Goal: Check status

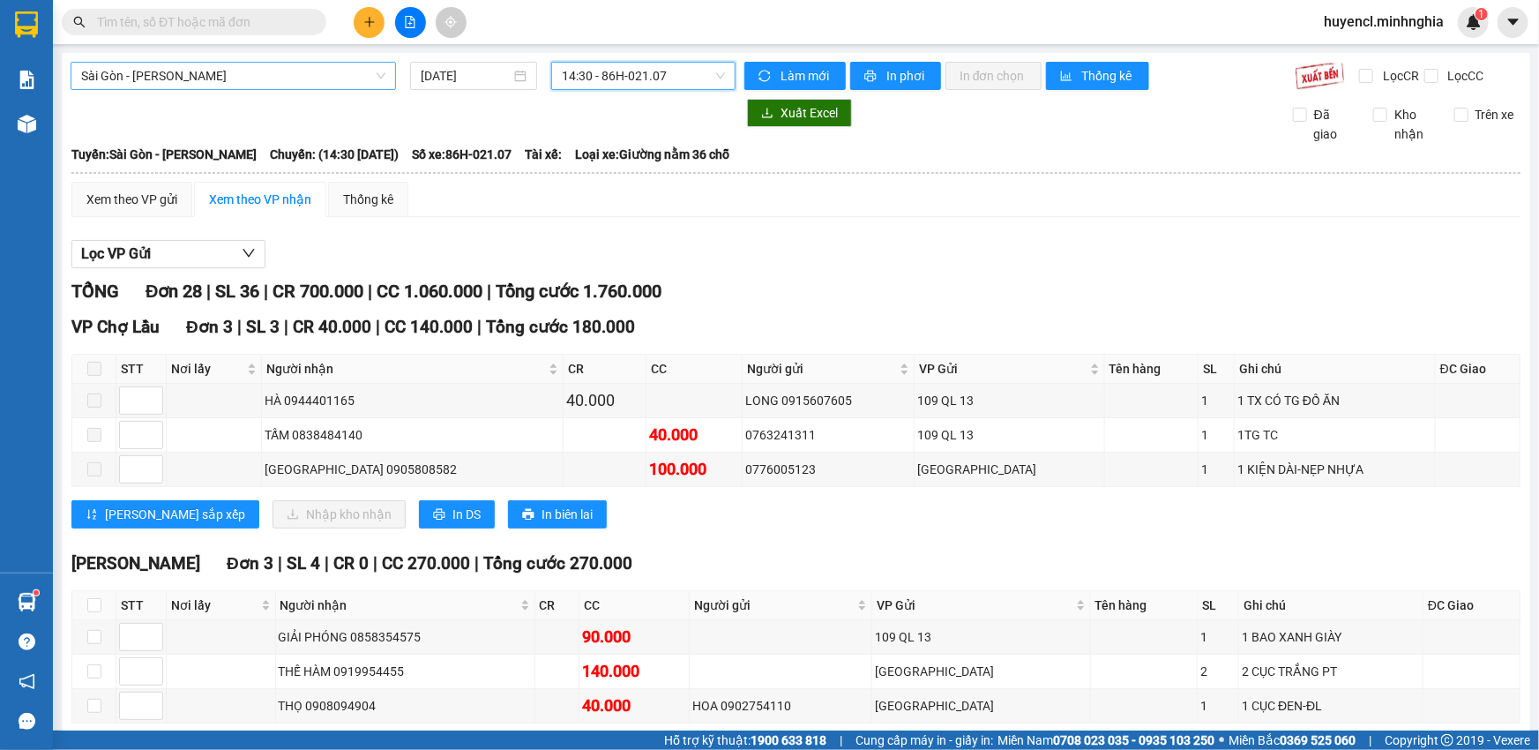
click at [287, 86] on span "Sài Gòn - [PERSON_NAME]" at bounding box center [233, 76] width 304 height 26
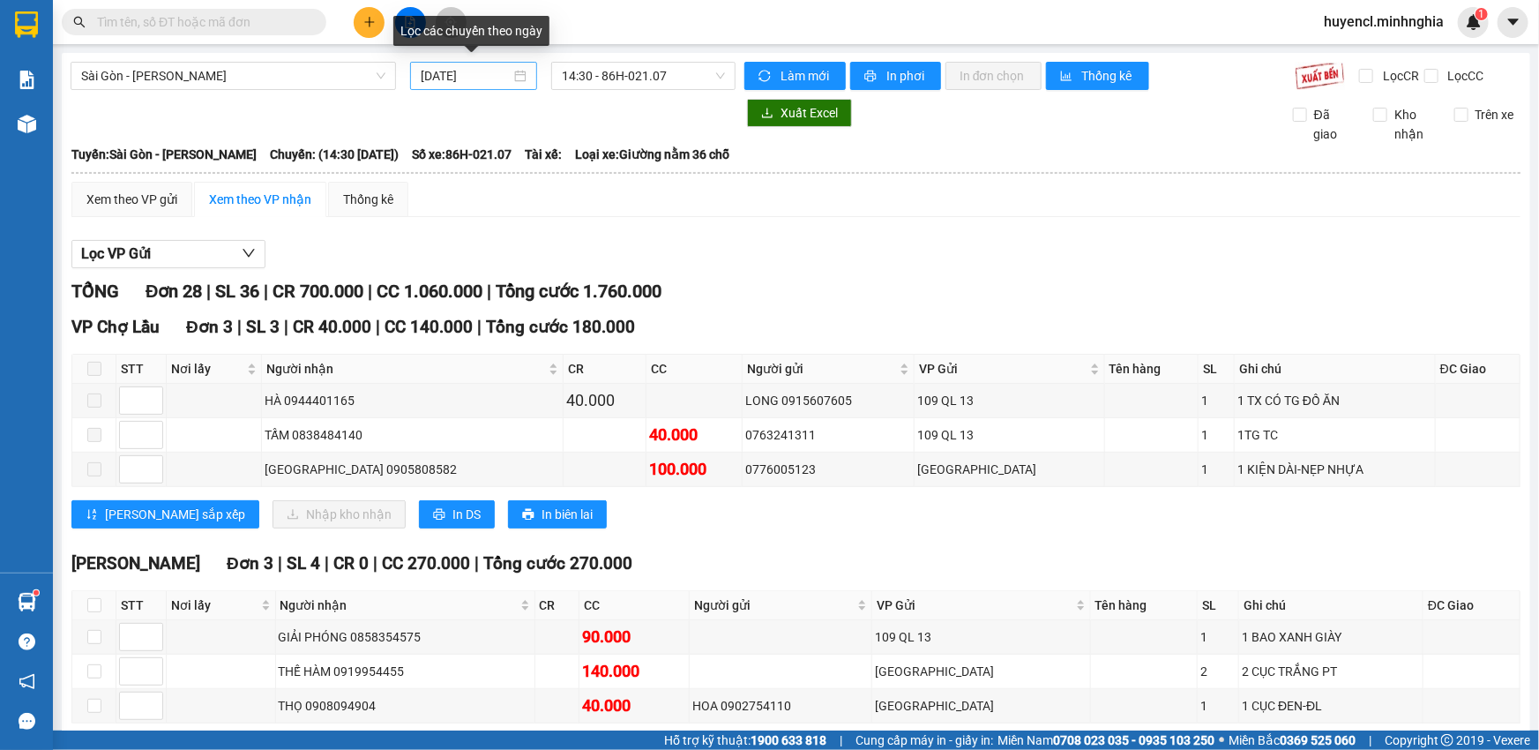
click at [521, 77] on div "[DATE]" at bounding box center [474, 75] width 106 height 19
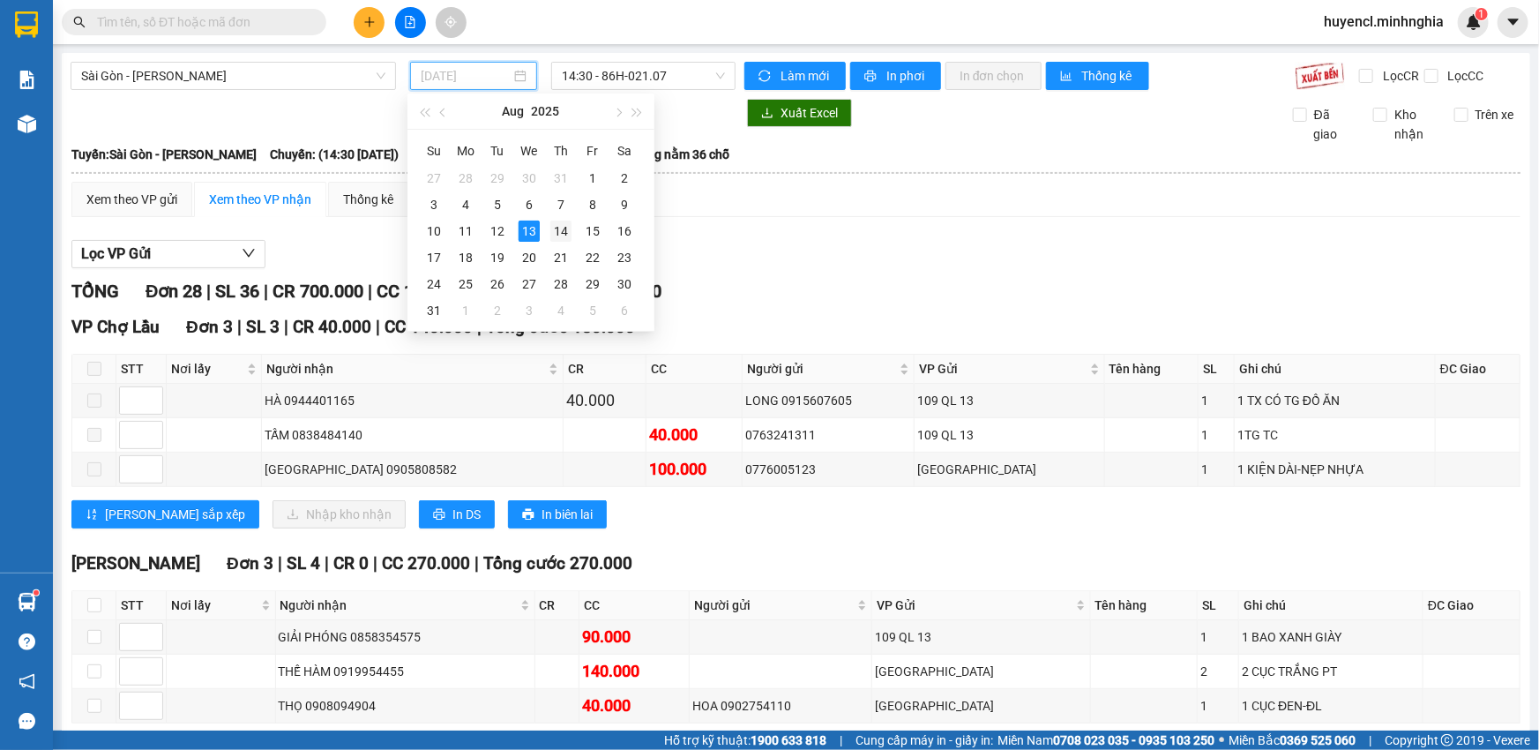
click at [571, 235] on td "14" at bounding box center [561, 231] width 32 height 26
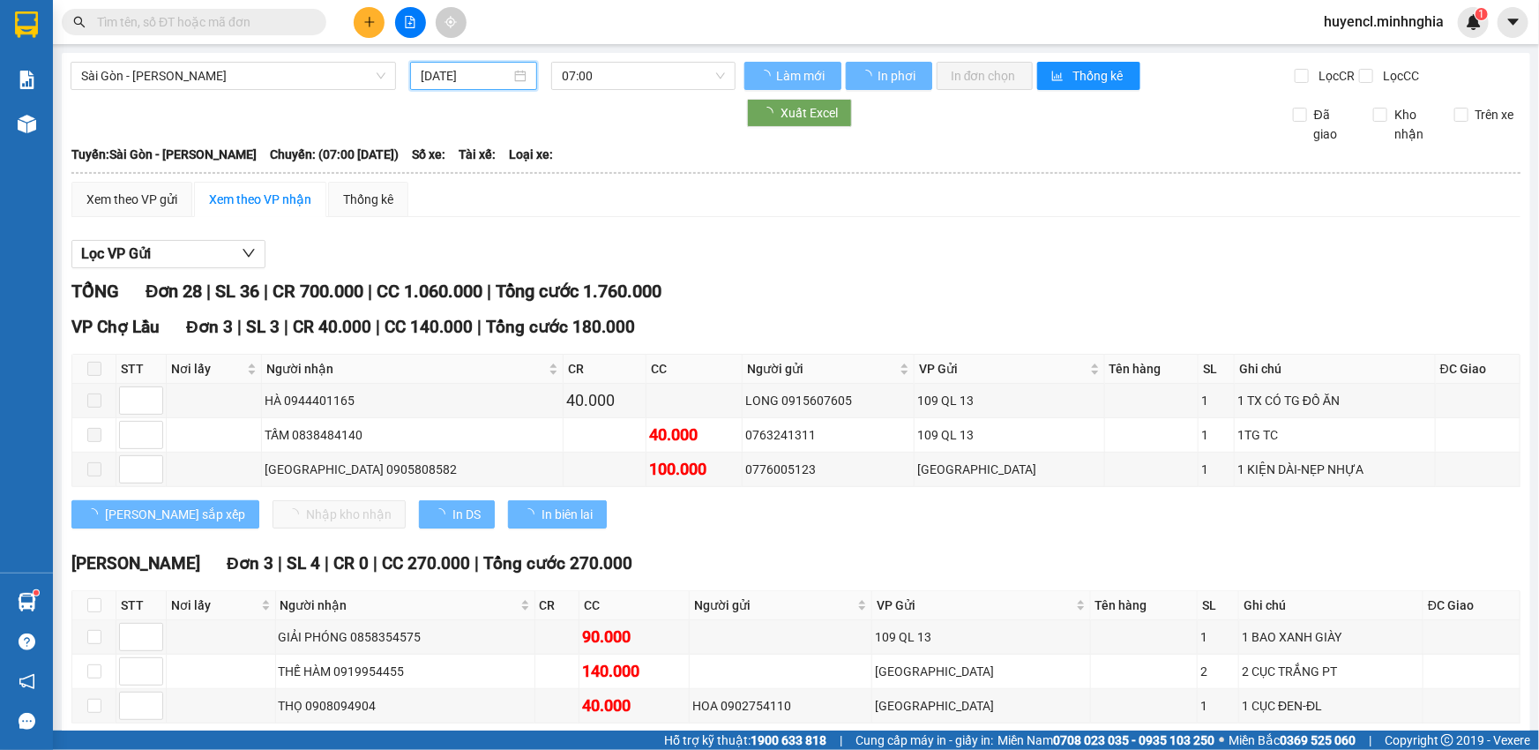
type input "[DATE]"
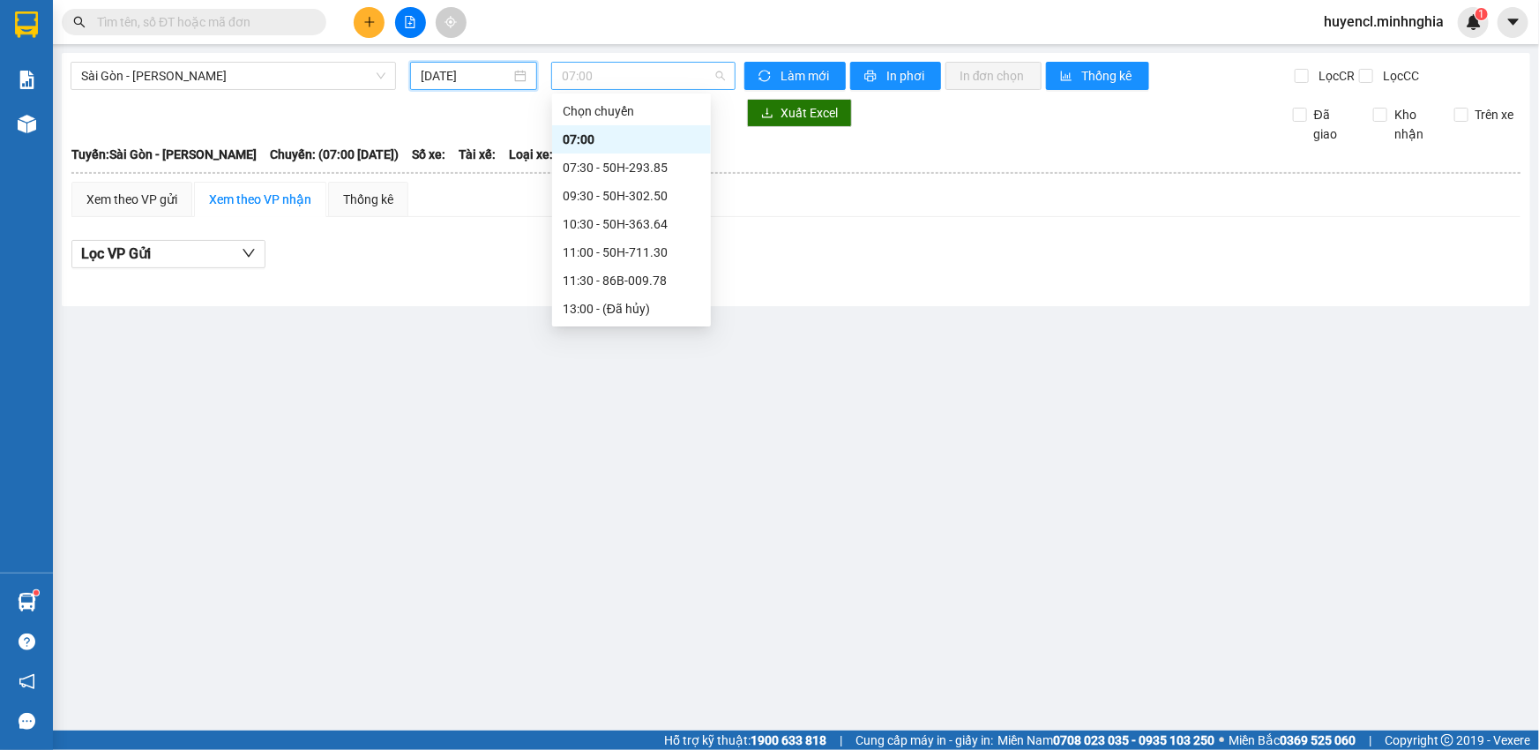
scroll to position [27, 0]
click at [668, 79] on span "07:00" at bounding box center [643, 76] width 163 height 26
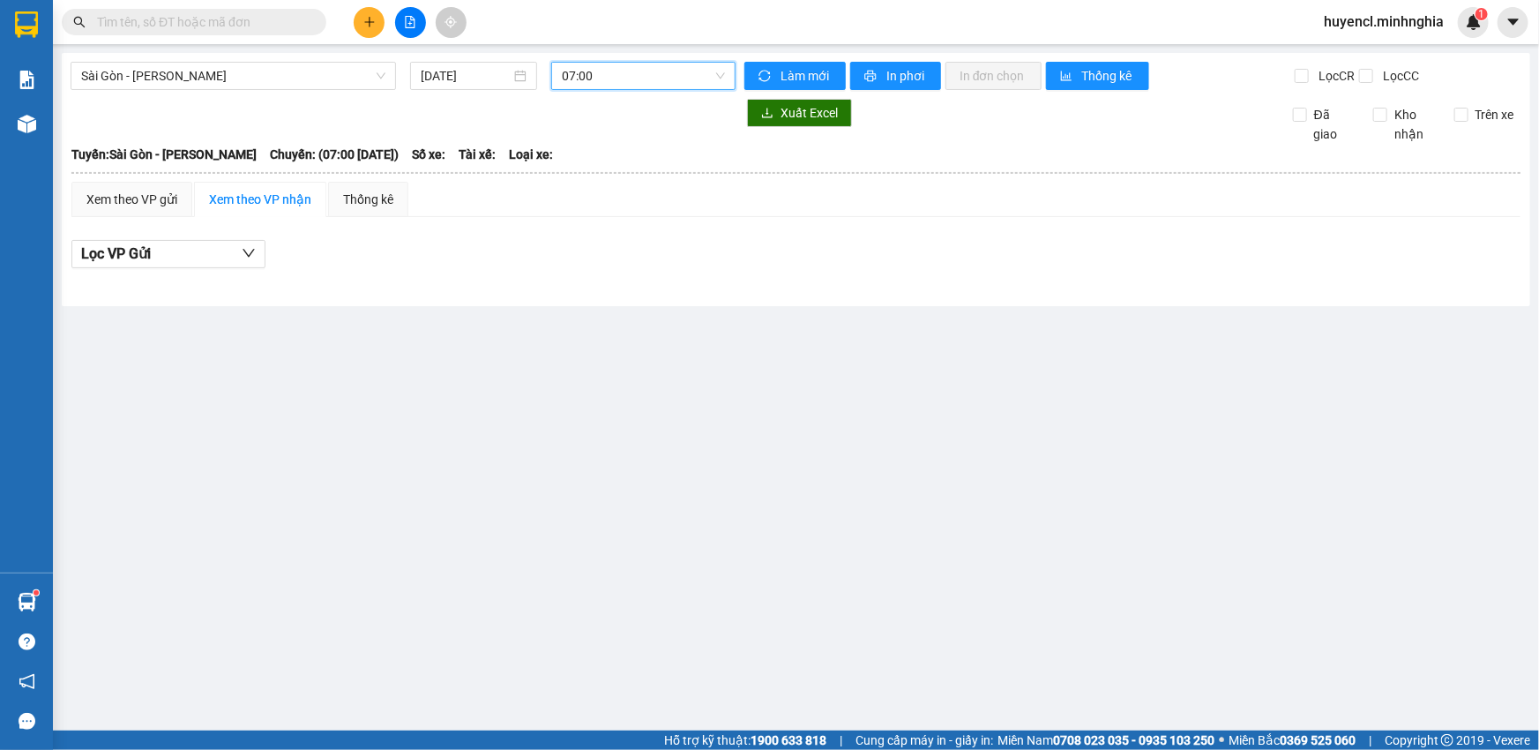
click at [613, 78] on span "07:00" at bounding box center [643, 76] width 163 height 26
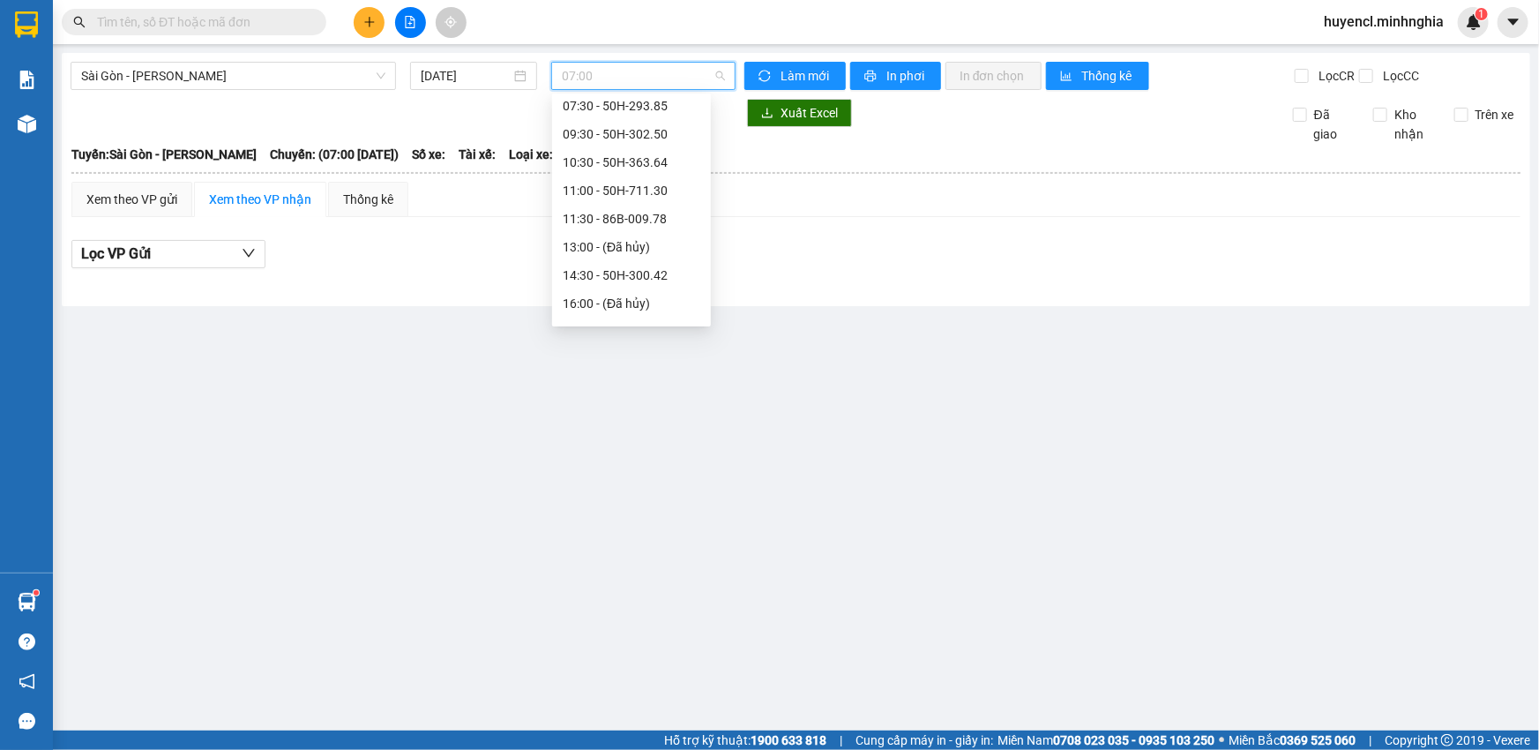
scroll to position [36, 0]
click at [266, 67] on span "Sài Gòn - [PERSON_NAME]" at bounding box center [233, 76] width 304 height 26
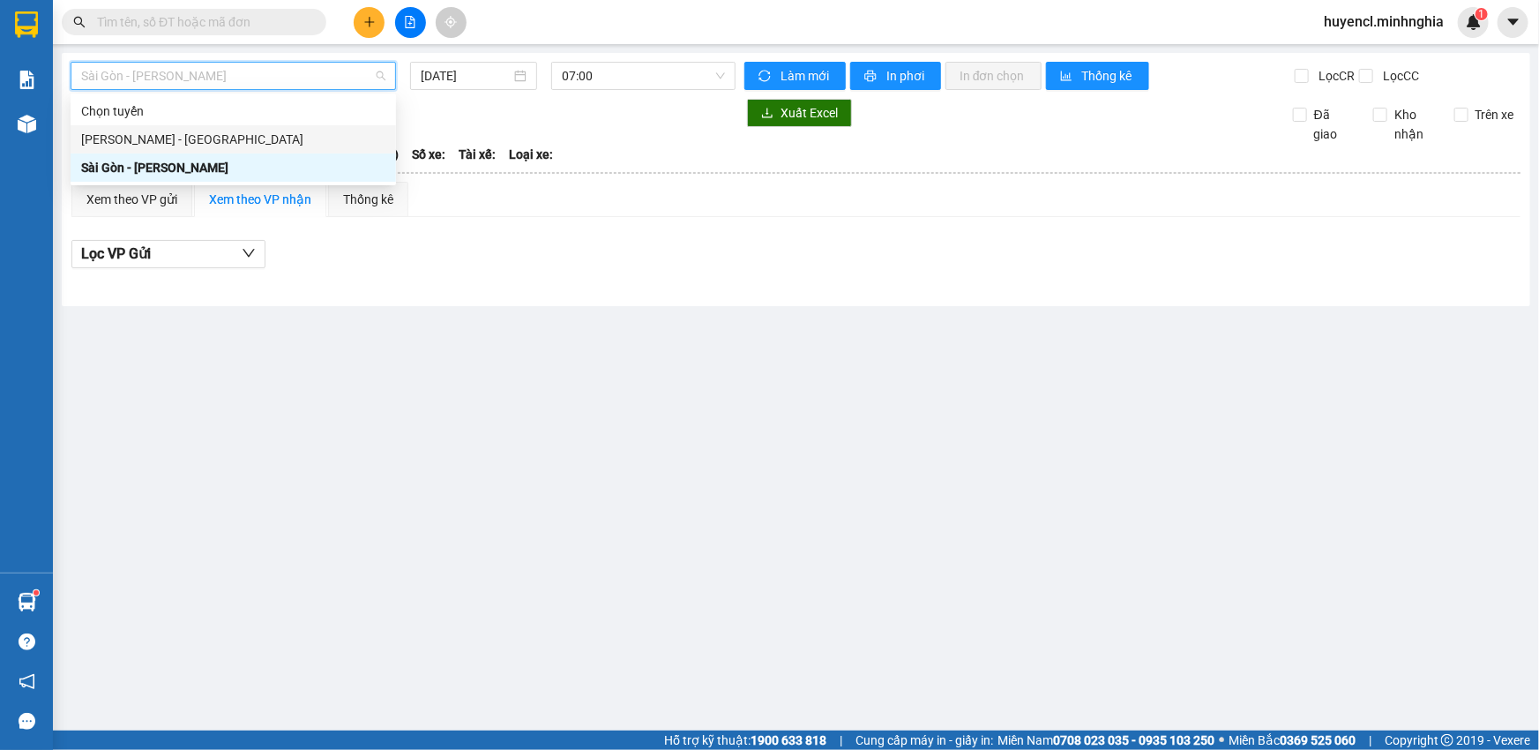
click at [216, 150] on div "[PERSON_NAME] - [GEOGRAPHIC_DATA]" at bounding box center [233, 139] width 325 height 28
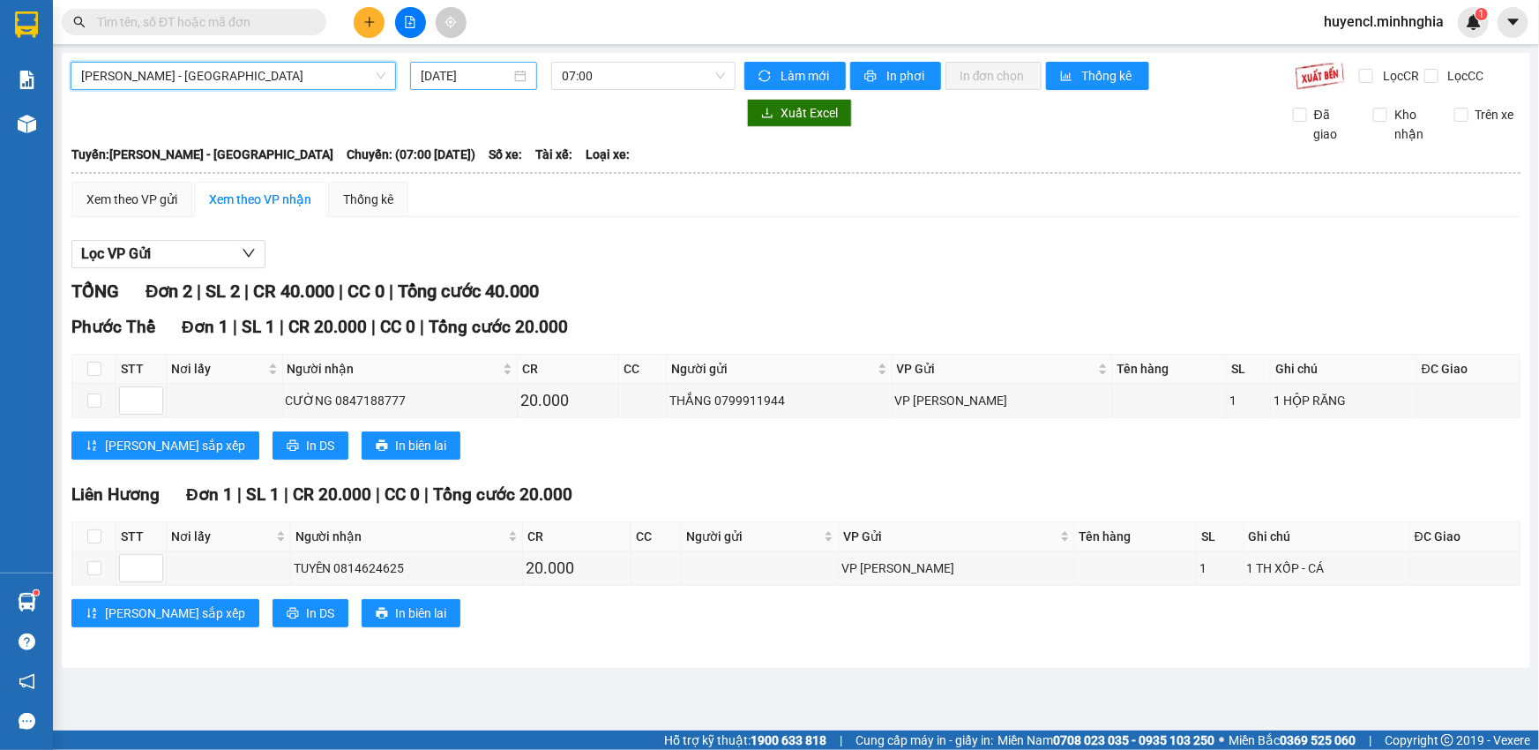
click at [458, 86] on div "[DATE]" at bounding box center [473, 76] width 127 height 28
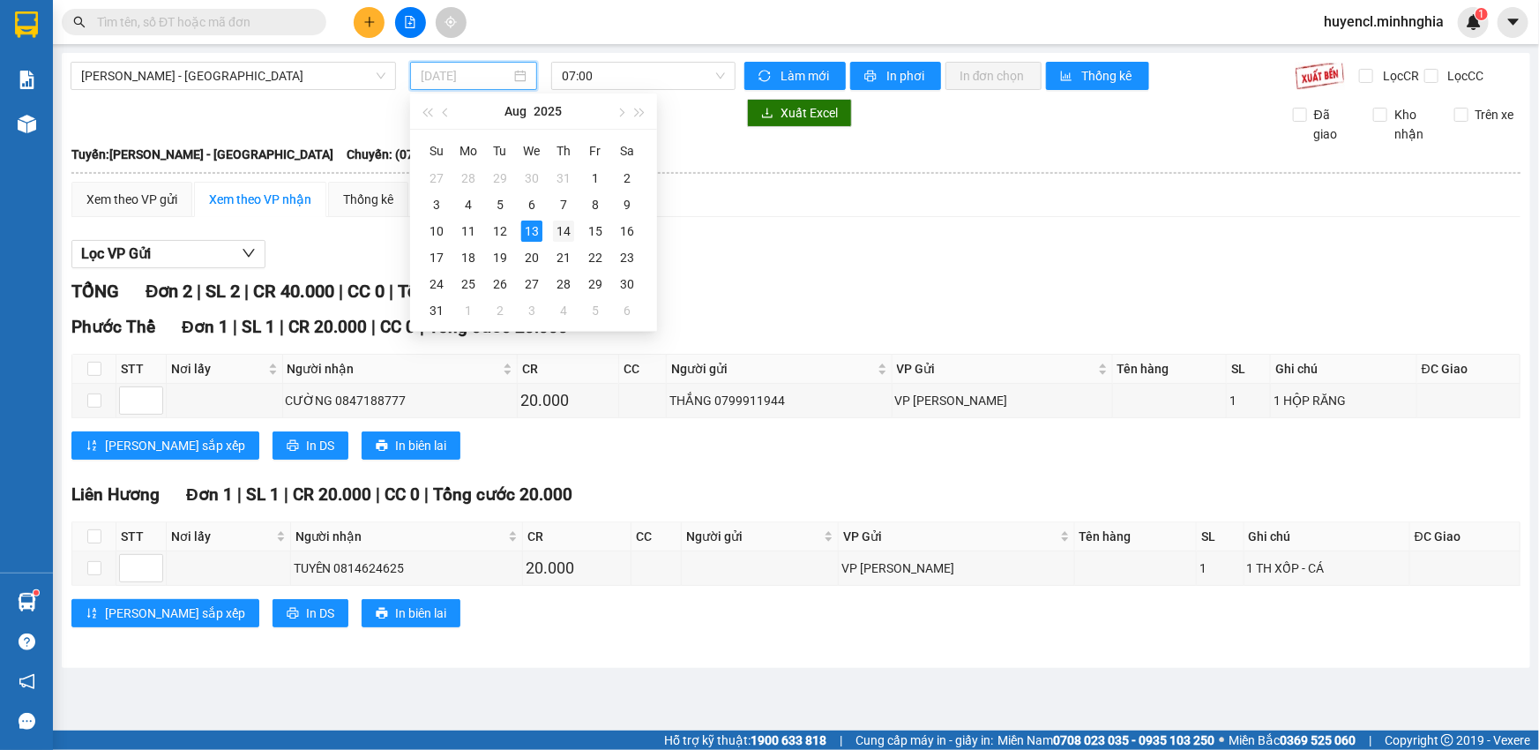
click at [560, 235] on div "14" at bounding box center [563, 230] width 21 height 21
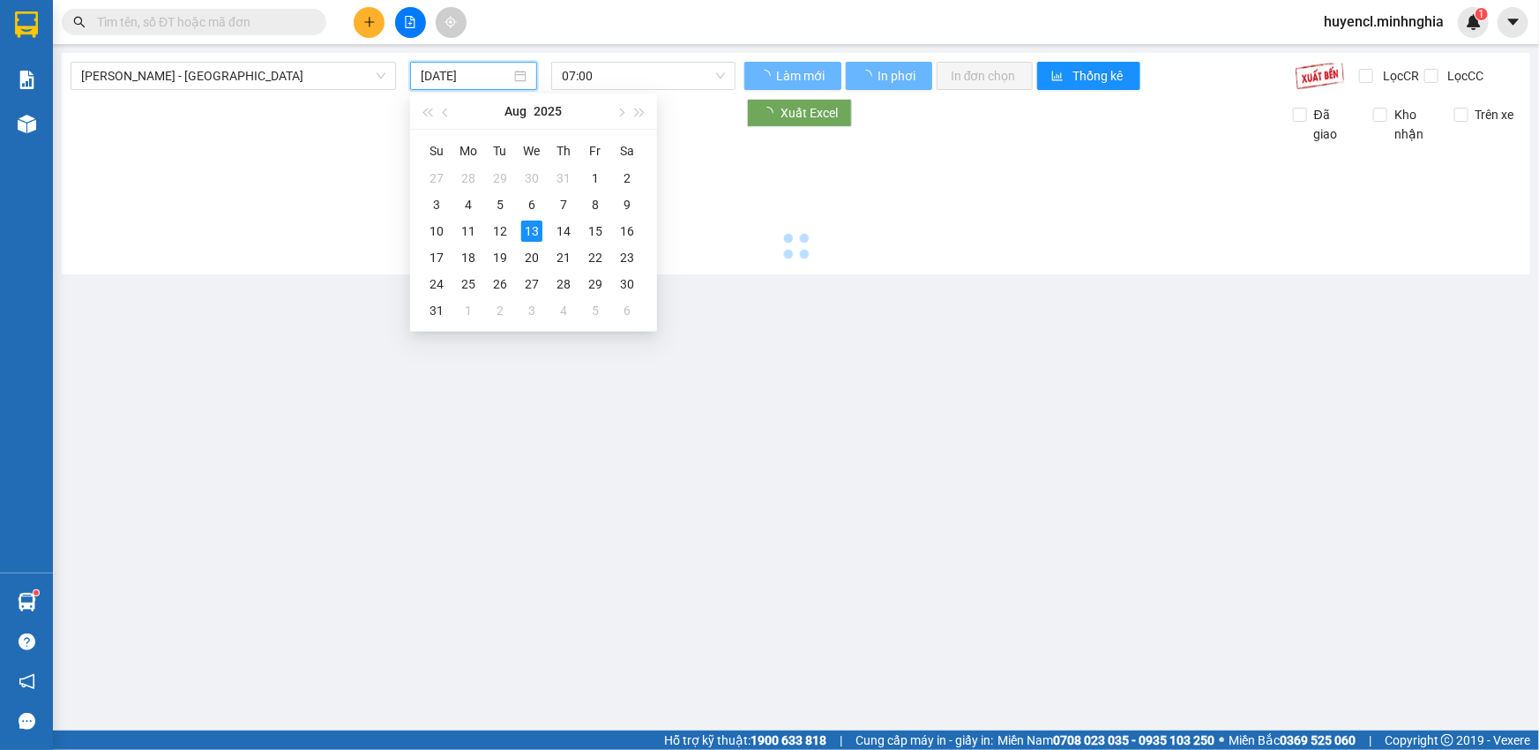
type input "[DATE]"
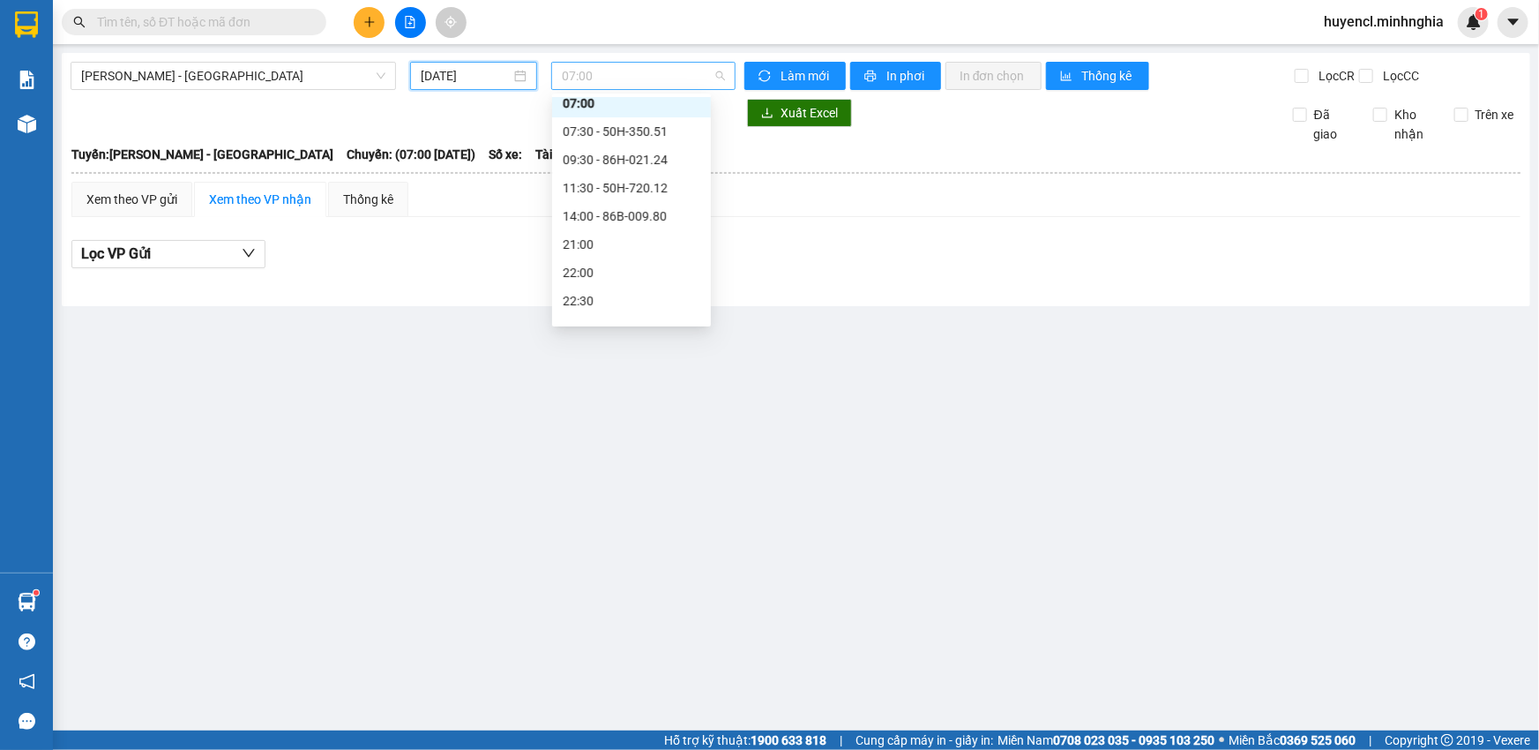
scroll to position [27, 0]
click at [635, 75] on span "07:00" at bounding box center [643, 76] width 163 height 26
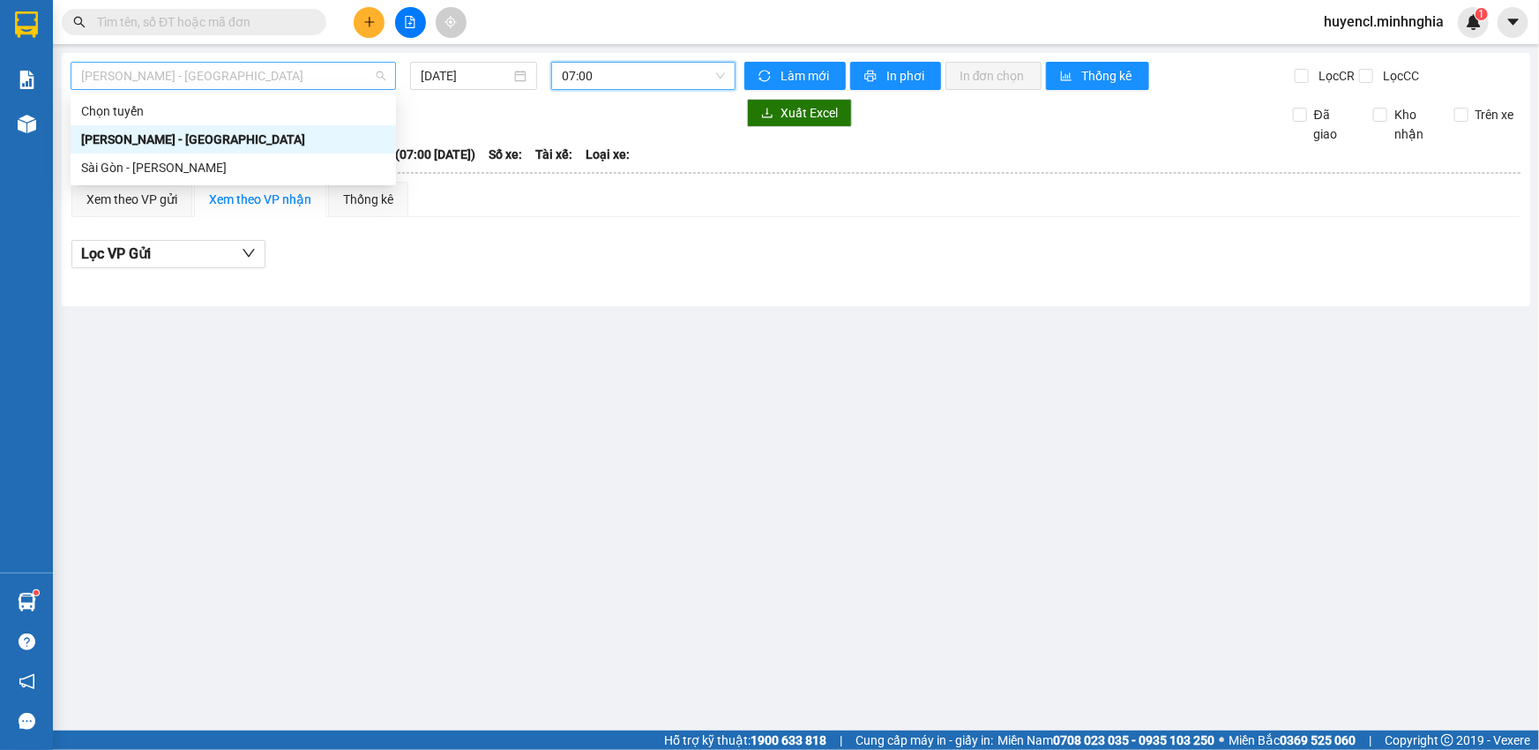
click at [250, 83] on span "[PERSON_NAME] - [GEOGRAPHIC_DATA]" at bounding box center [233, 76] width 304 height 26
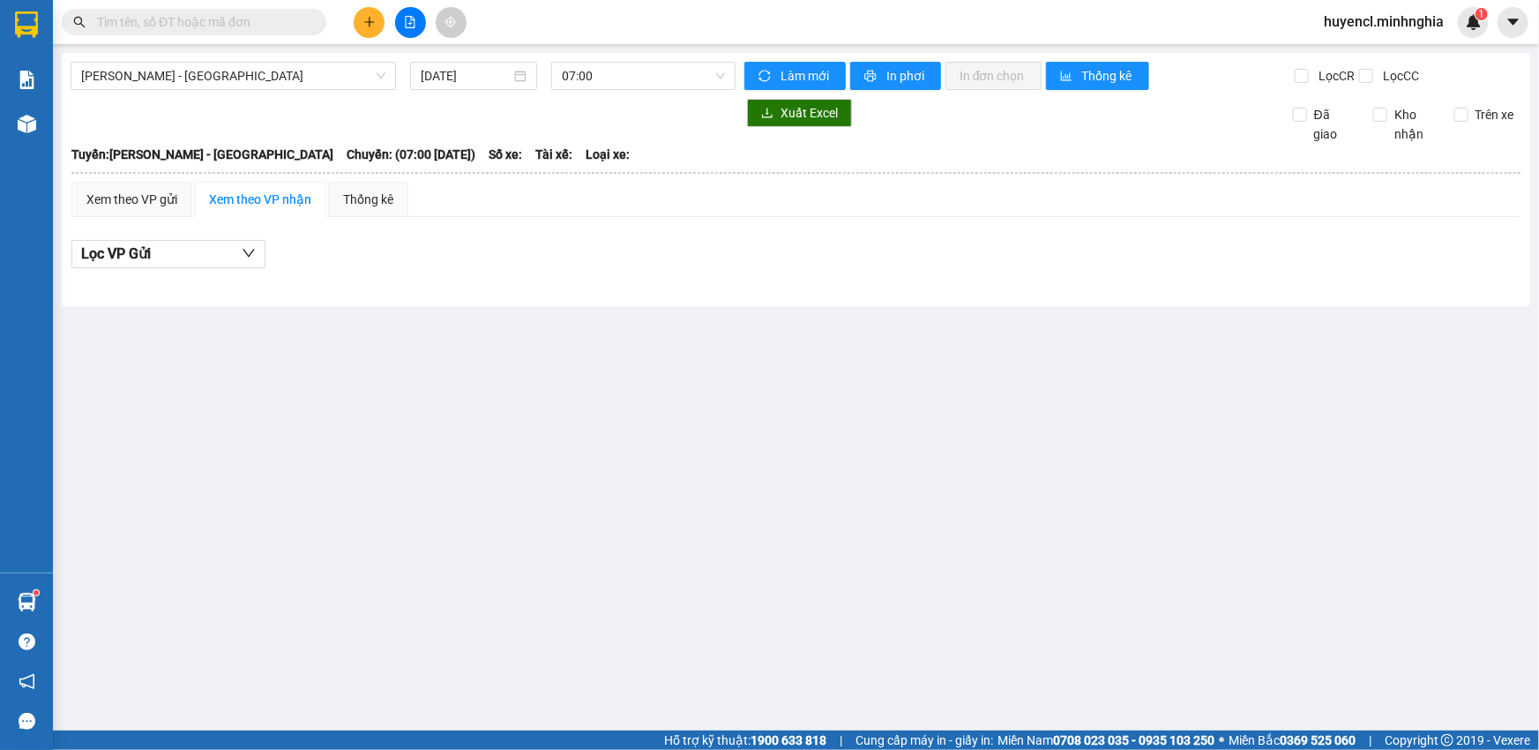
click at [257, 184] on body "Kết quả tìm kiếm ( 0 ) Bộ lọc No Data huyencl.minhnghia 1 Báo cáo Báo cáo dòng …" at bounding box center [769, 375] width 1539 height 750
click at [267, 92] on div "Phan Rí - [GEOGRAPHIC_DATA] [DATE] 07:00 Làm mới In phơi In đơn chọn Thống kê L…" at bounding box center [796, 179] width 1468 height 253
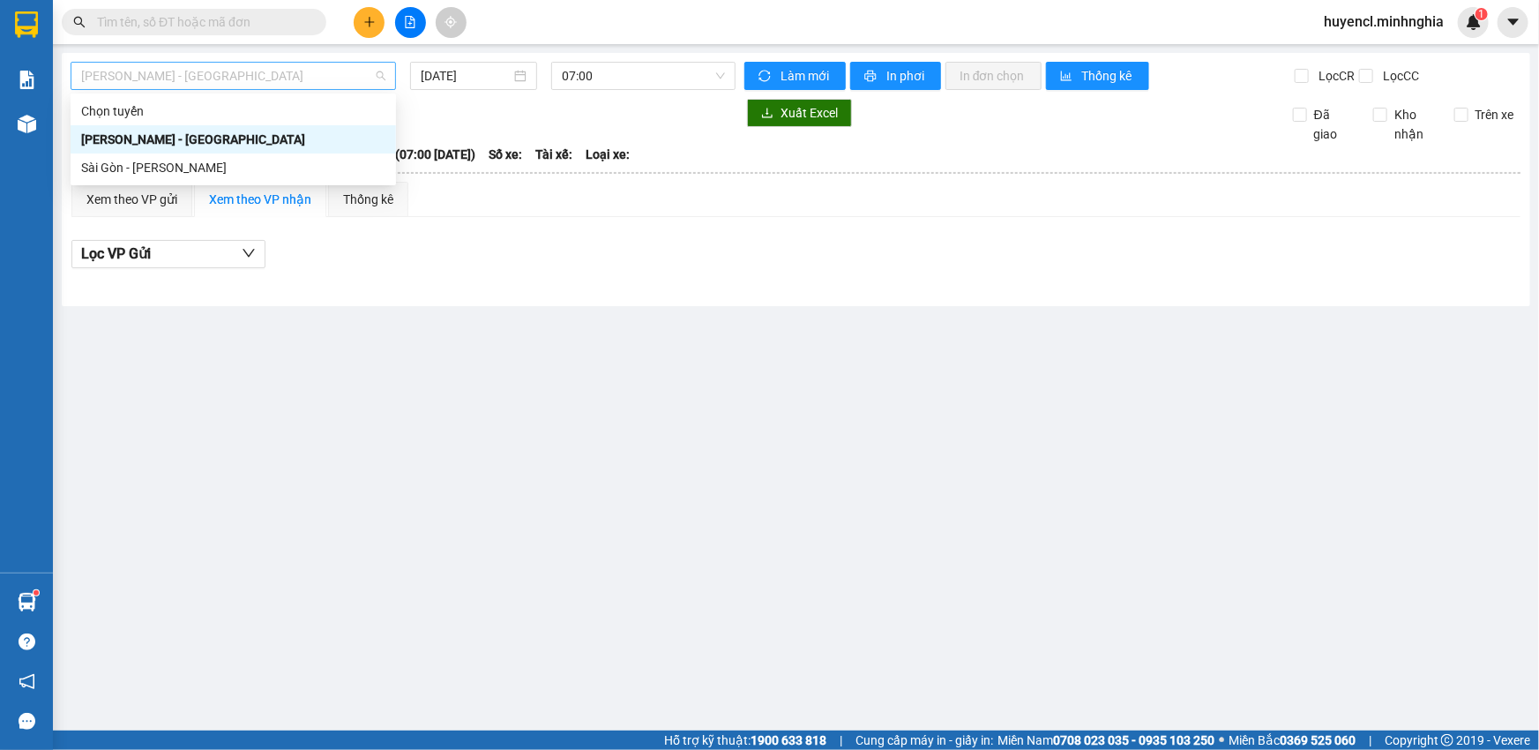
click at [265, 72] on span "[PERSON_NAME] - [GEOGRAPHIC_DATA]" at bounding box center [233, 76] width 304 height 26
click at [238, 163] on div "Sài Gòn - [PERSON_NAME]" at bounding box center [233, 167] width 304 height 19
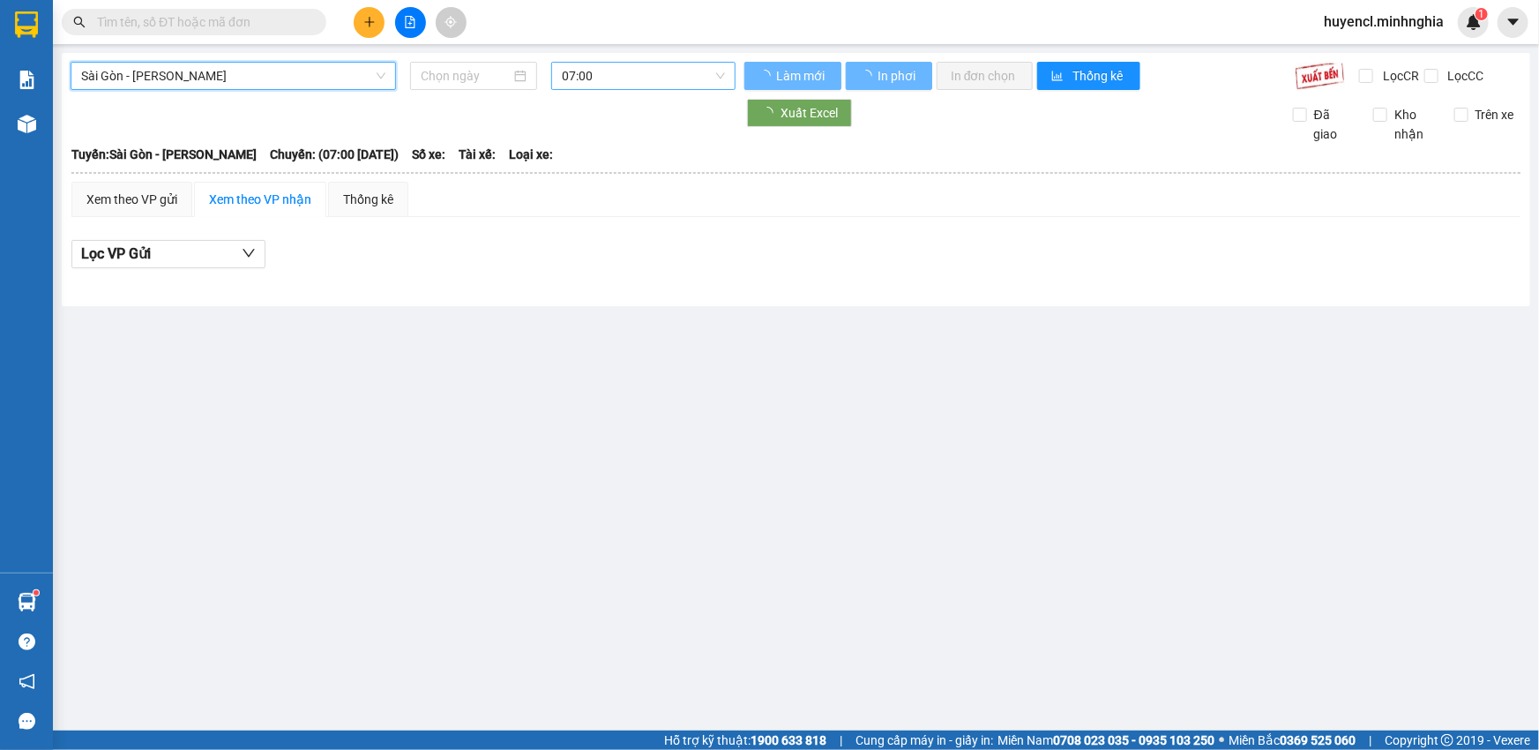
type input "[DATE]"
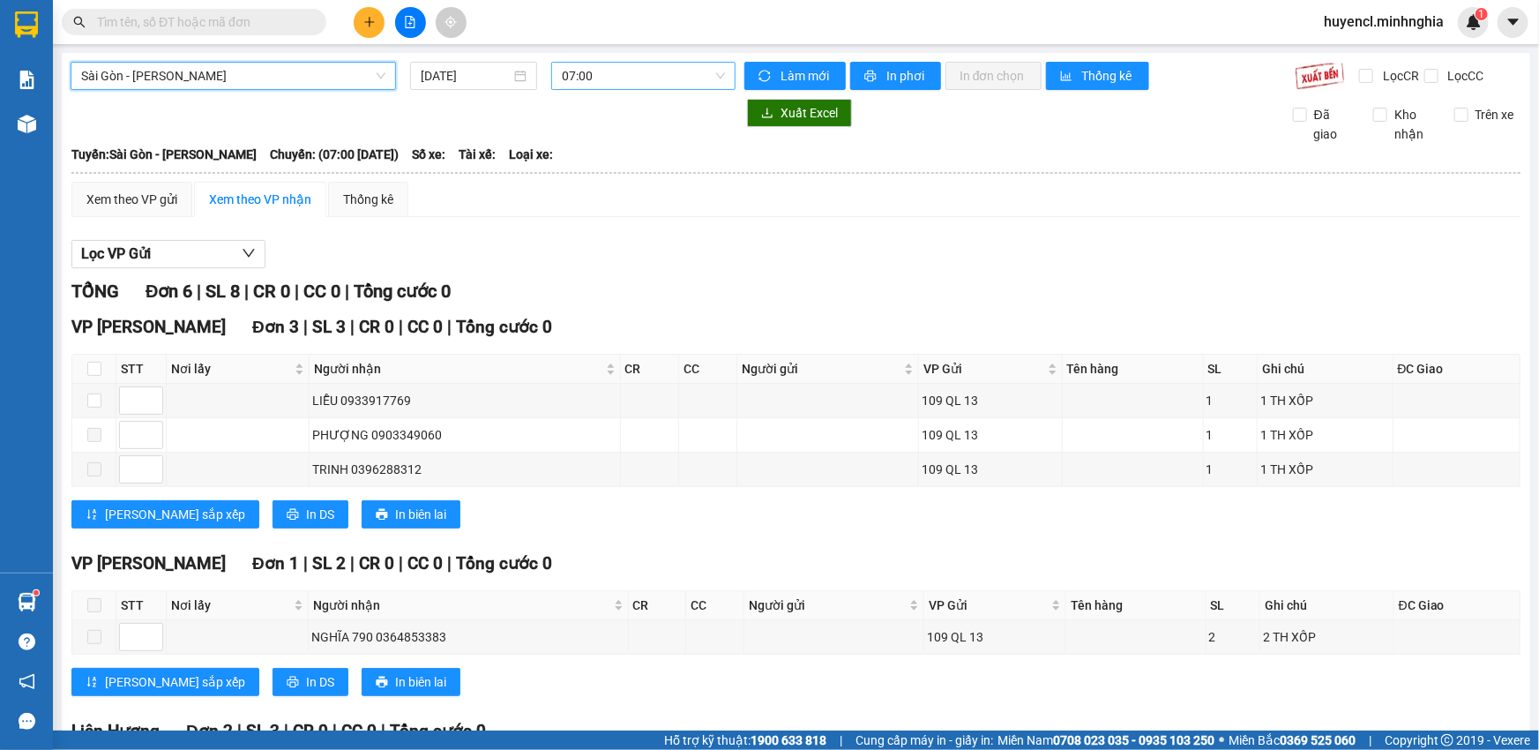
click at [632, 72] on span "07:00" at bounding box center [643, 76] width 163 height 26
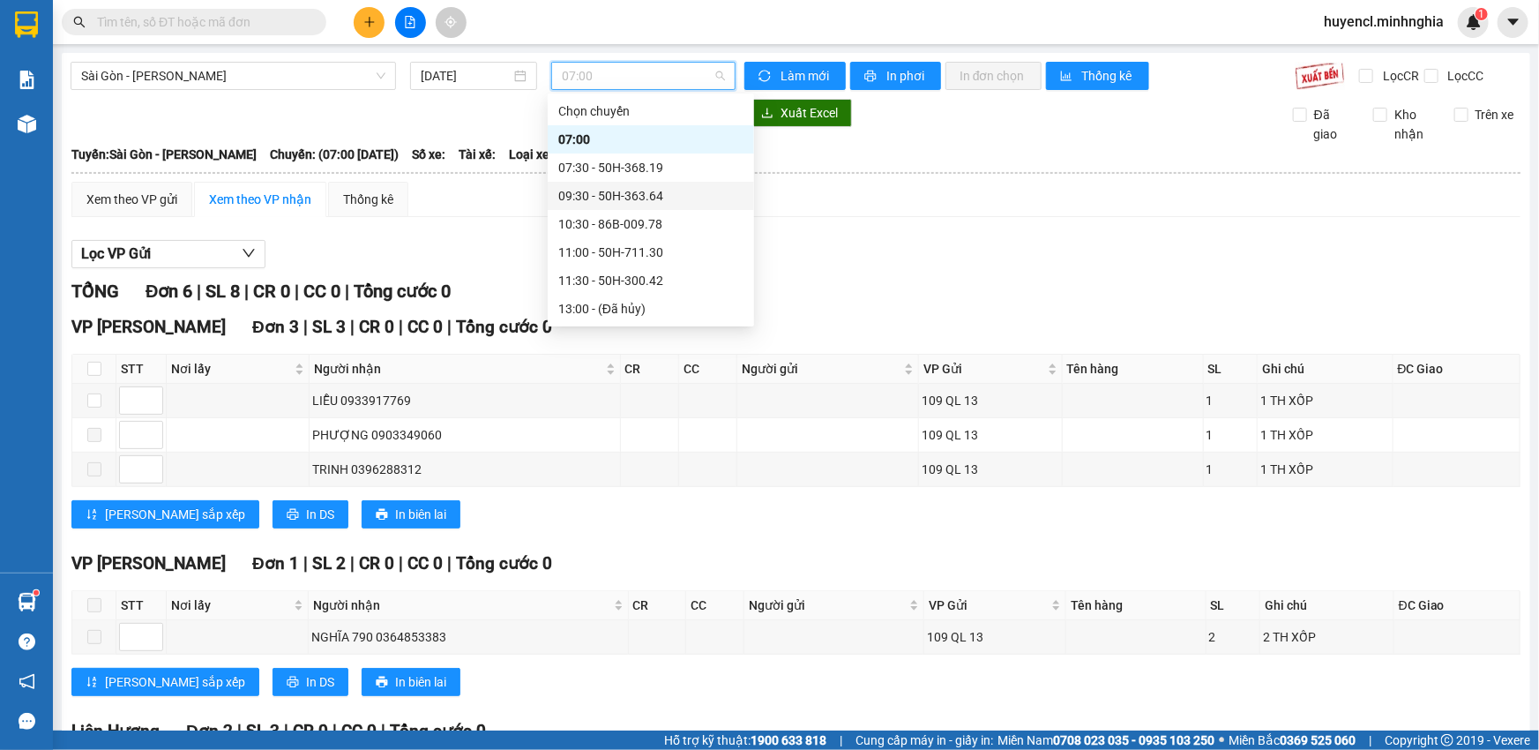
scroll to position [253, 0]
click at [683, 197] on div "17:00 (TC) - 50H-350.51" at bounding box center [650, 196] width 185 height 19
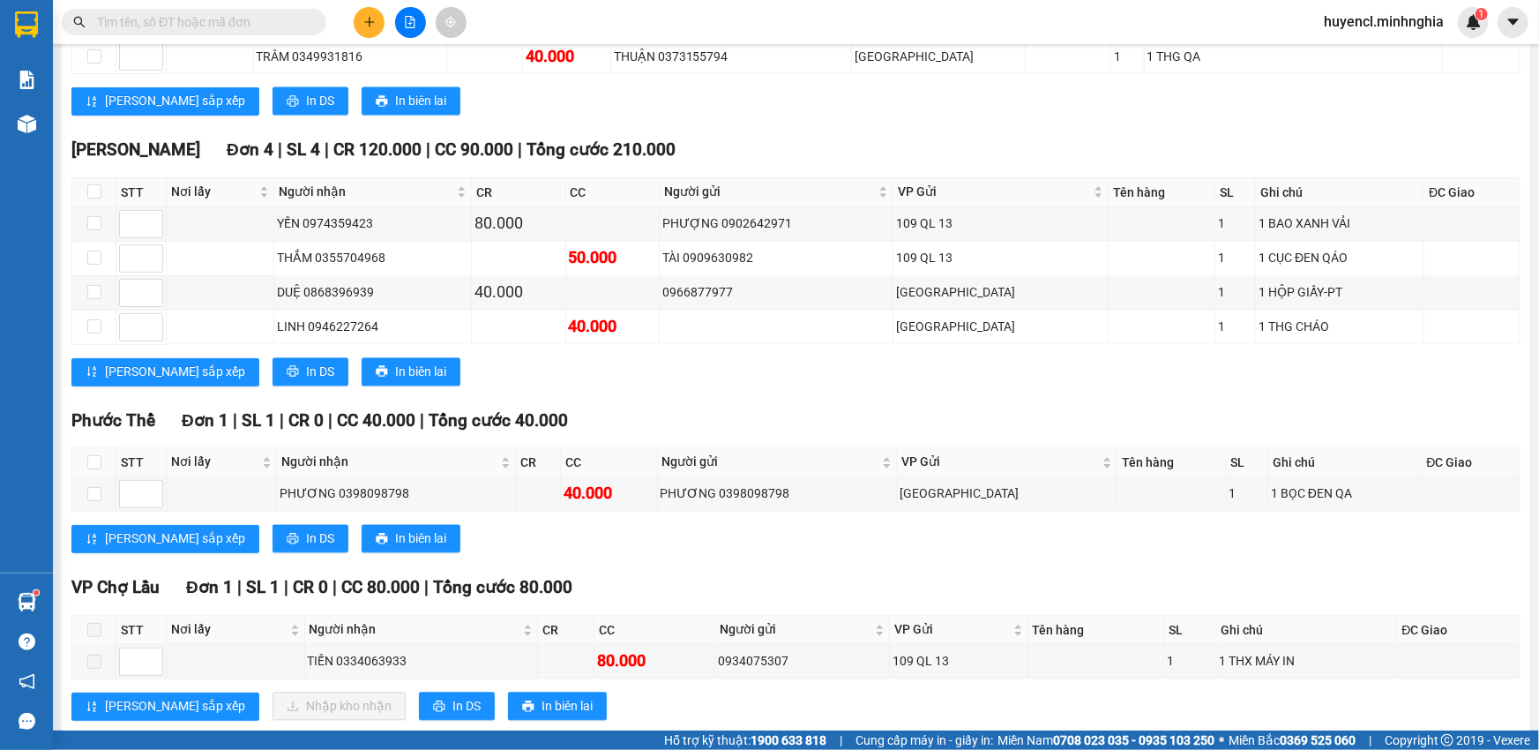
scroll to position [1633, 0]
